Goal: Go to known website: Access a specific website the user already knows

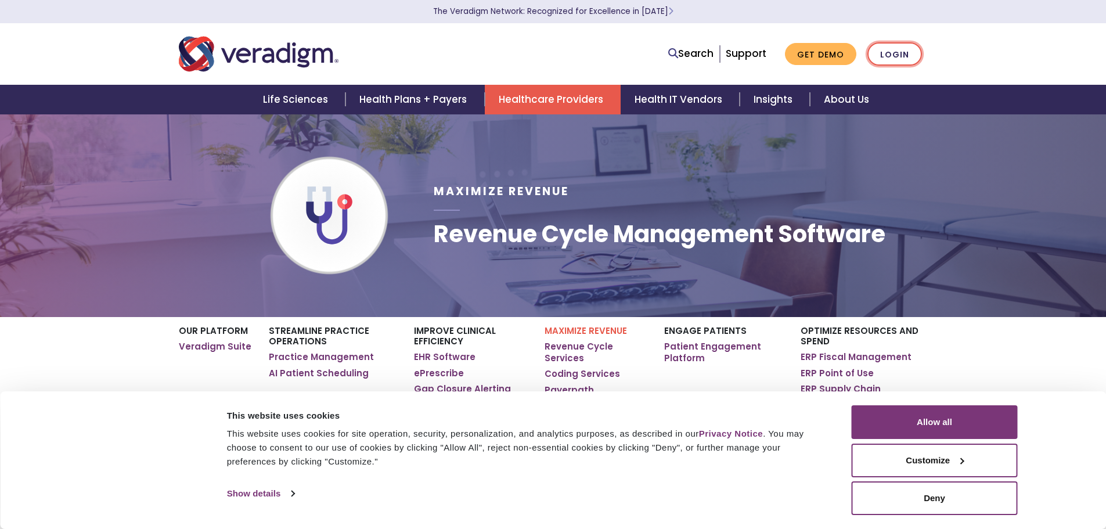
click at [904, 58] on link "Login" at bounding box center [894, 54] width 55 height 24
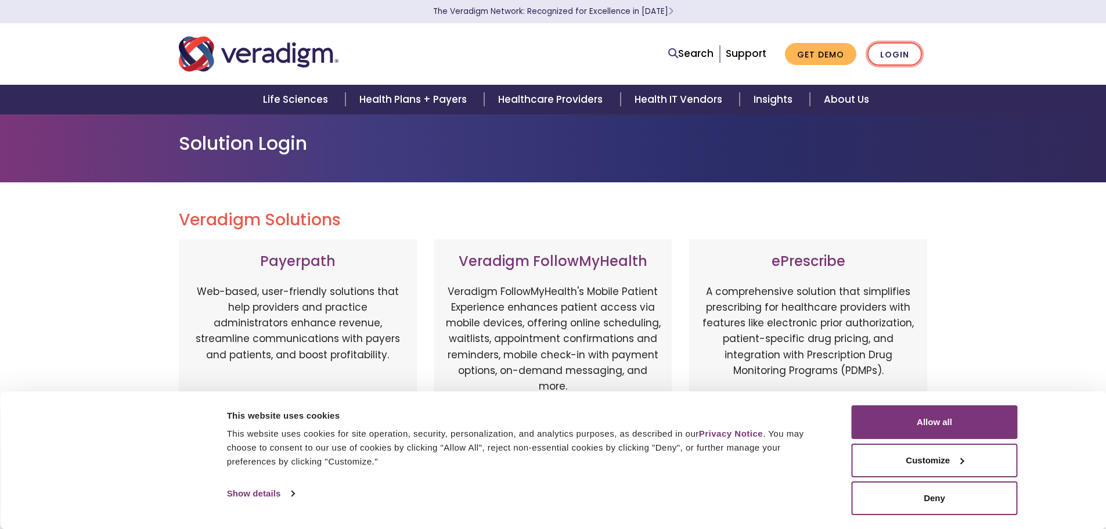
click at [896, 52] on link "Login" at bounding box center [894, 54] width 55 height 24
